Goal: Transaction & Acquisition: Purchase product/service

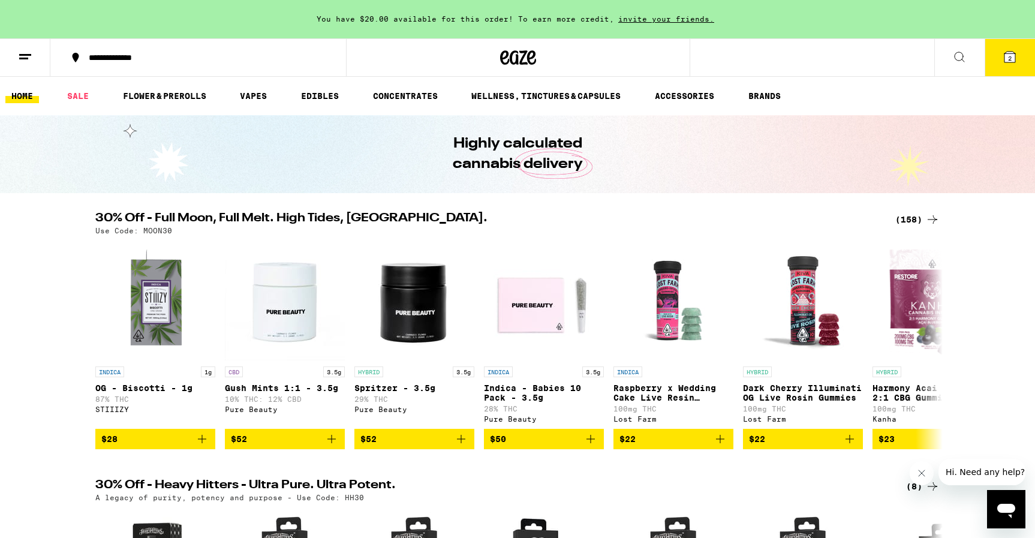
click at [1007, 50] on icon at bounding box center [1010, 57] width 14 height 14
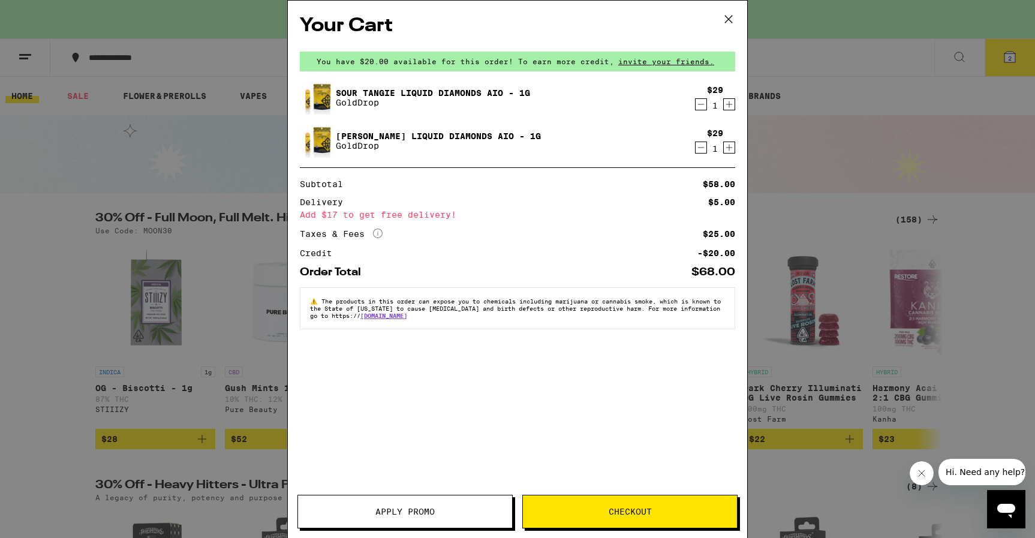
click at [573, 503] on button "Checkout" at bounding box center [629, 512] width 215 height 34
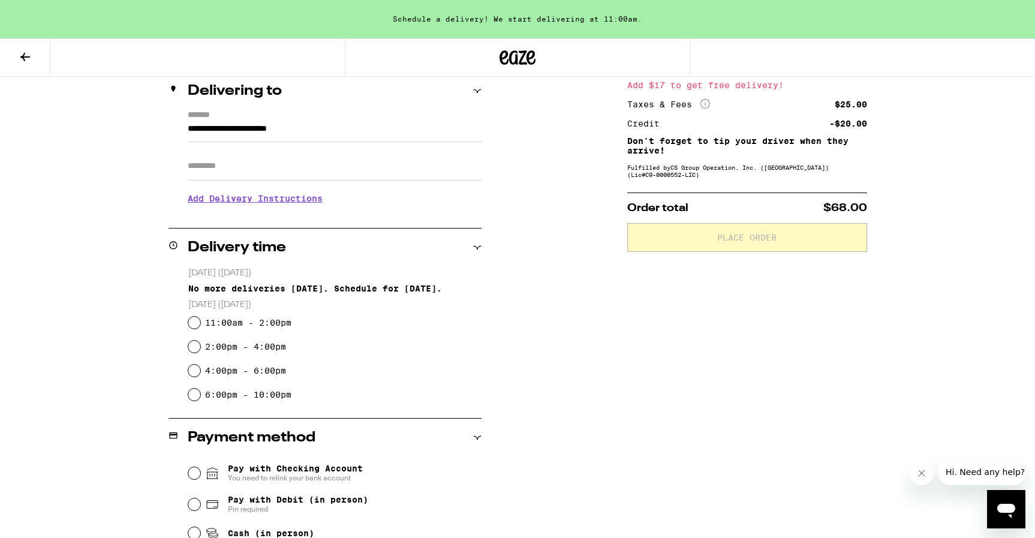
scroll to position [143, 0]
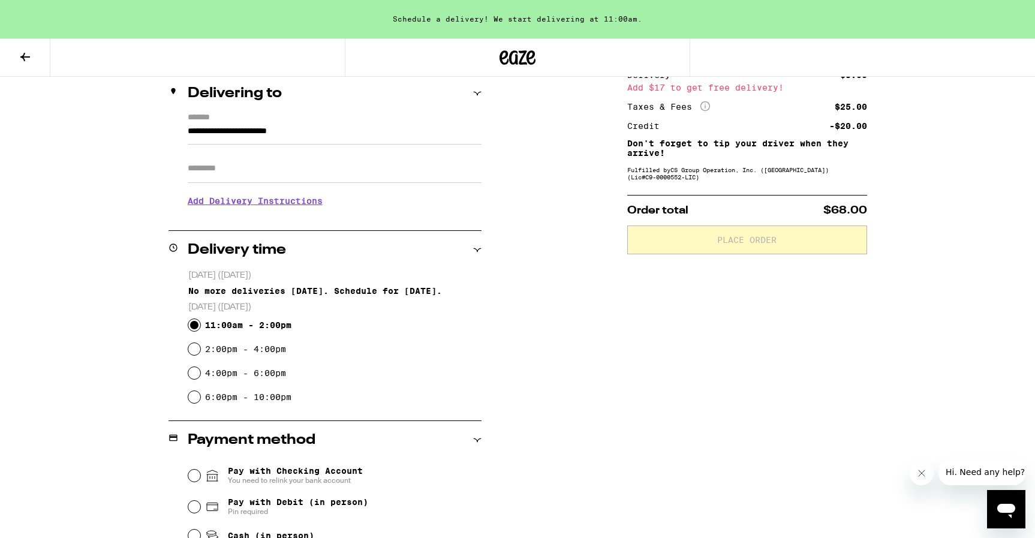
click at [193, 325] on input "11:00am - 2:00pm" at bounding box center [194, 325] width 12 height 12
radio input "true"
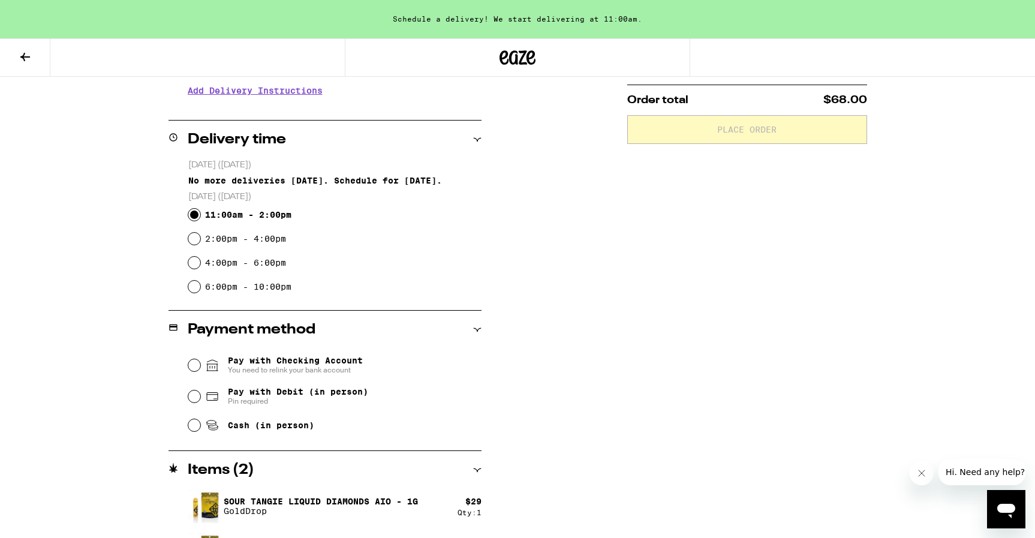
scroll to position [253, 0]
click at [193, 367] on input "Pay with Checking Account You need to relink your bank account" at bounding box center [194, 366] width 12 height 12
click at [191, 396] on input "Pay with Debit (in person) Pin required" at bounding box center [194, 397] width 12 height 12
radio input "true"
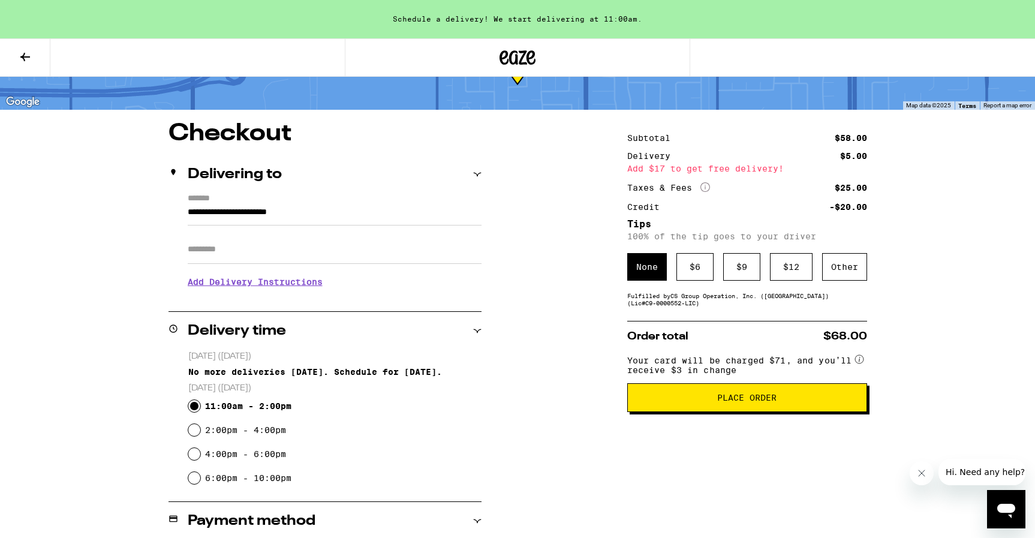
scroll to position [0, 0]
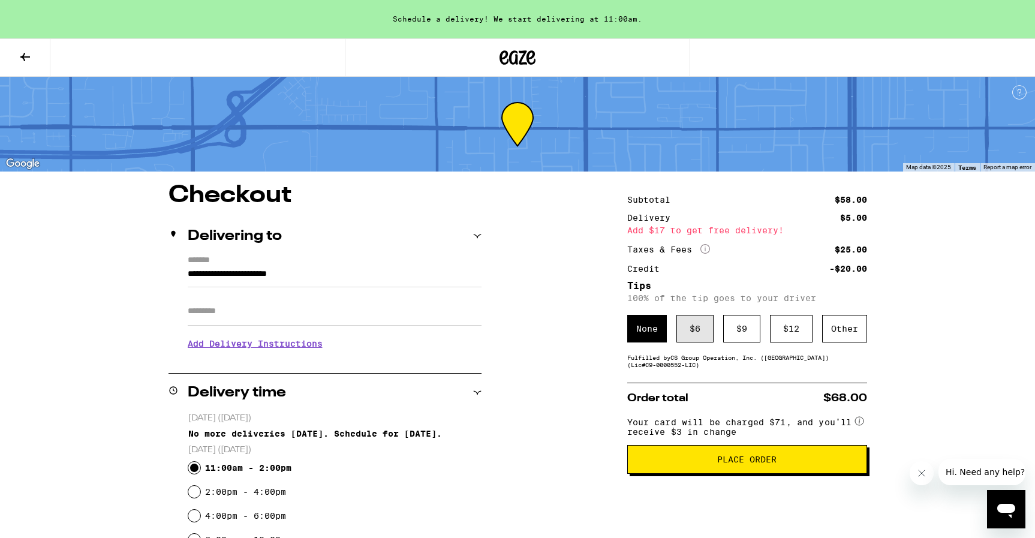
click at [690, 343] on div "$ 6" at bounding box center [695, 329] width 37 height 28
